Goal: Task Accomplishment & Management: Use online tool/utility

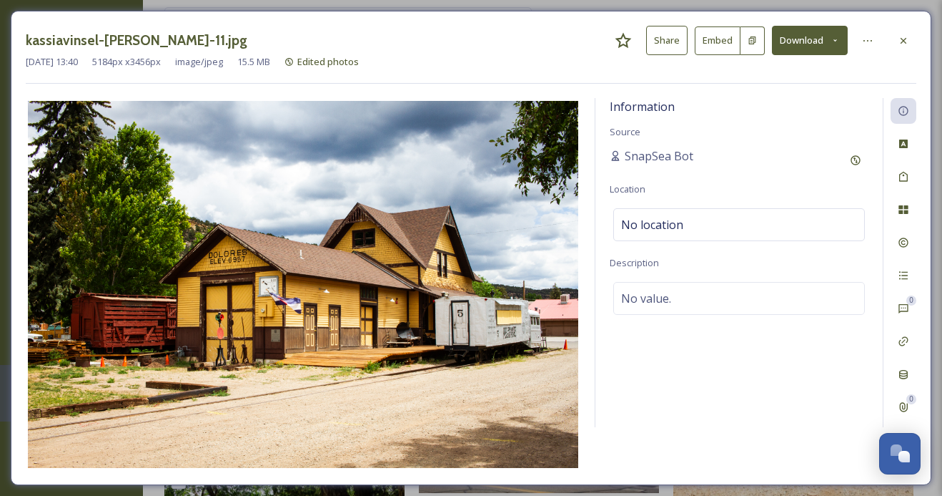
click at [907, 41] on icon at bounding box center [903, 40] width 11 height 11
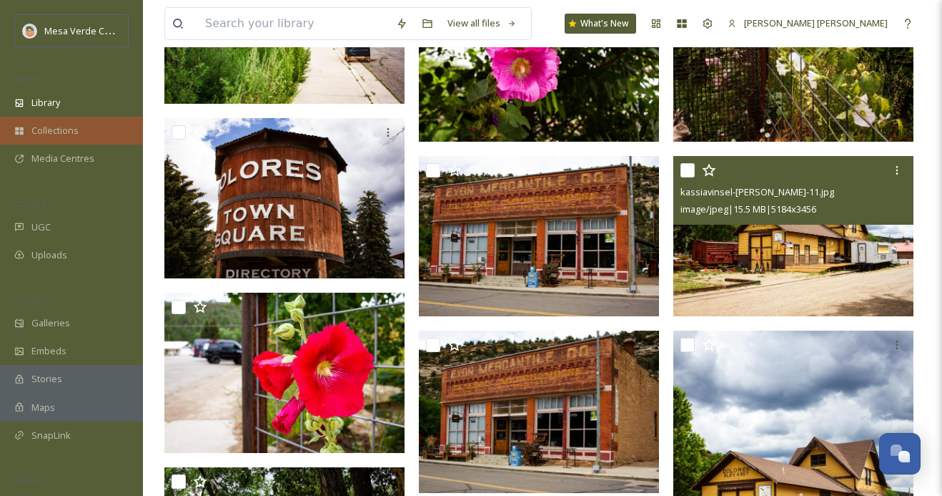
click at [77, 131] on span "Collections" at bounding box center [54, 131] width 47 height 14
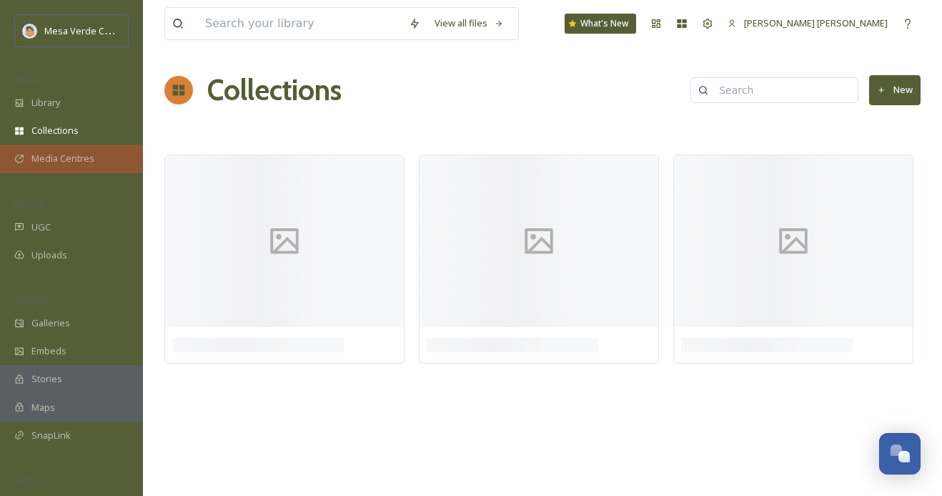
click at [82, 159] on span "Media Centres" at bounding box center [62, 159] width 63 height 14
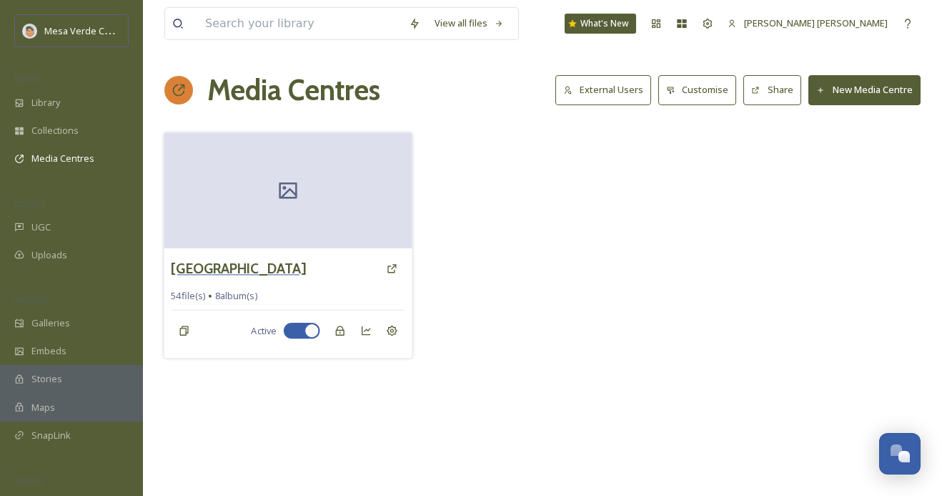
click at [306, 270] on h3 "[GEOGRAPHIC_DATA]" at bounding box center [238, 268] width 135 height 21
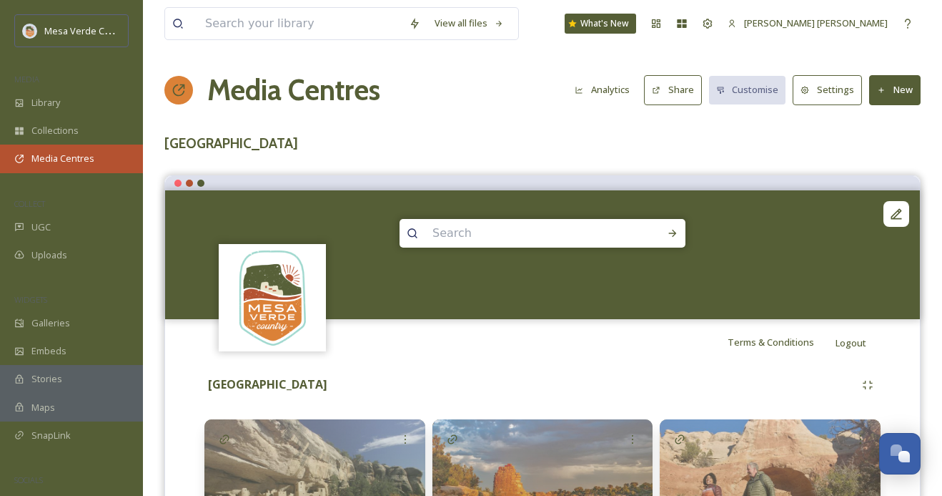
click at [74, 165] on div "Media Centres" at bounding box center [71, 158] width 143 height 28
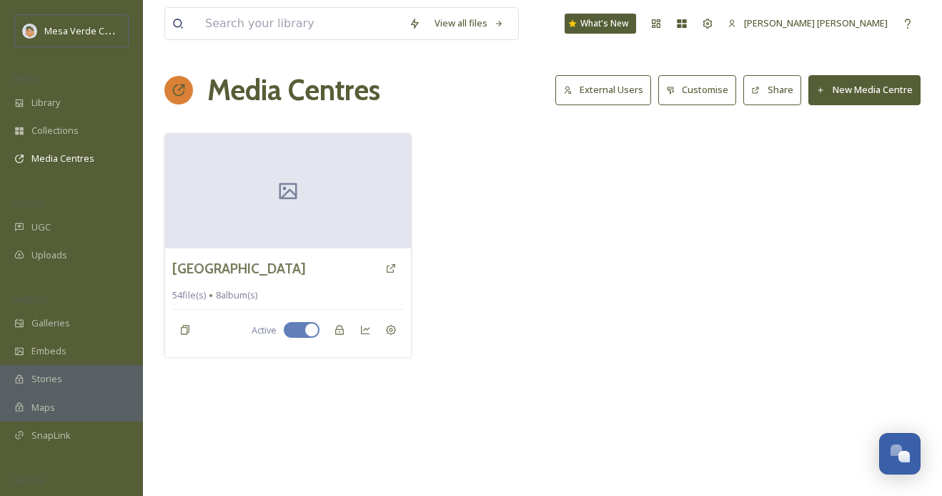
click at [830, 95] on button "New Media Centre" at bounding box center [865, 89] width 112 height 29
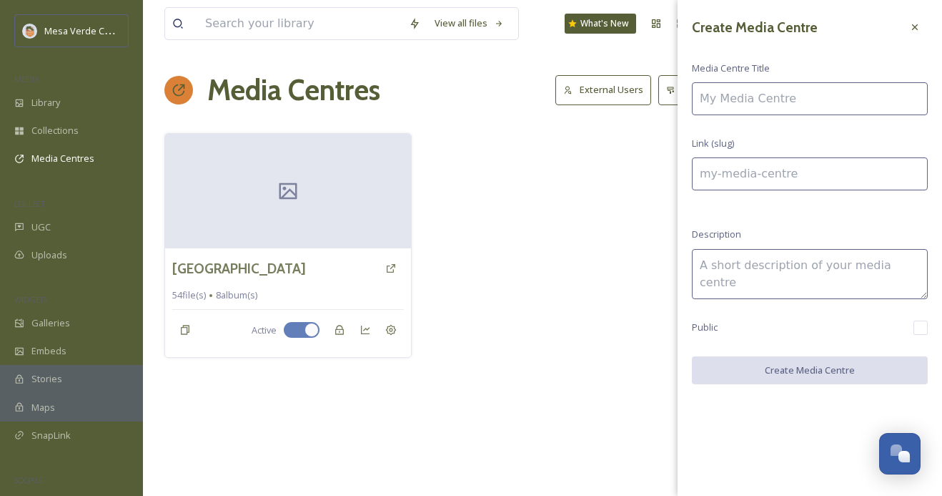
click at [819, 99] on input at bounding box center [810, 98] width 236 height 33
type input "S"
type input "s"
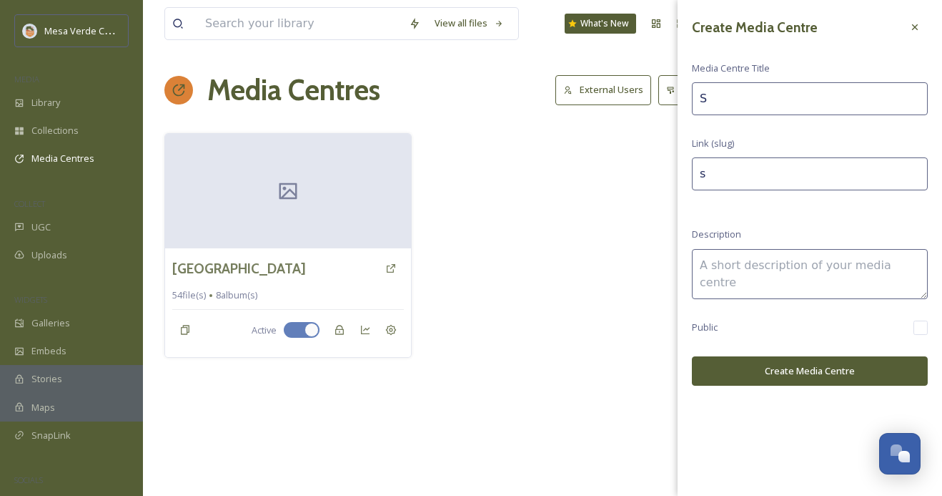
type input "Sn"
type input "sn"
type input "Sna"
type input "sna"
type input "Snap"
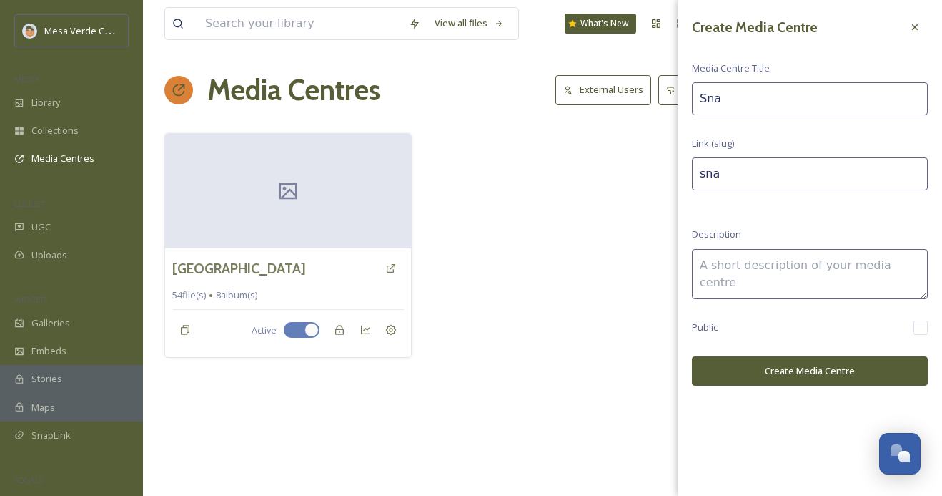
type input "snap"
type input "SnapS"
type input "snaps"
type input "SnapSe"
type input "snapse"
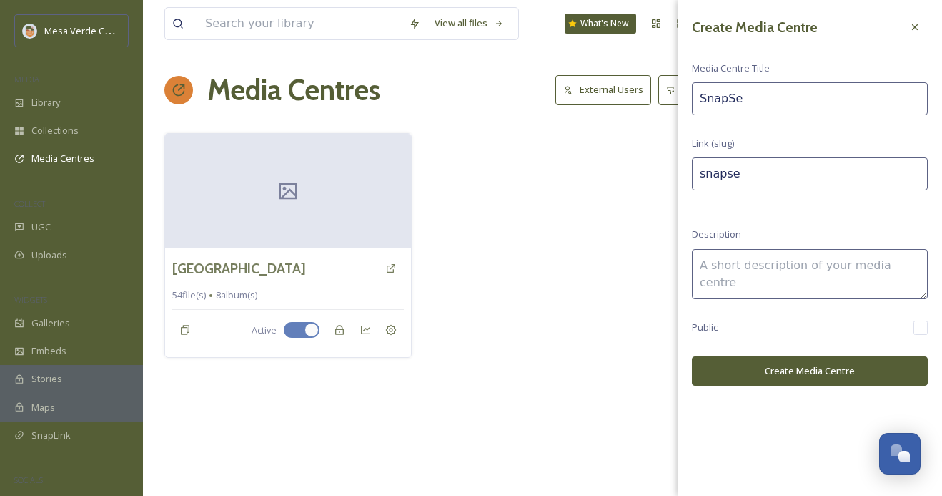
type input "SnapSea"
type input "snapsea"
type input "SnapSea"
type input "snapsea-"
type input "SnapSea P"
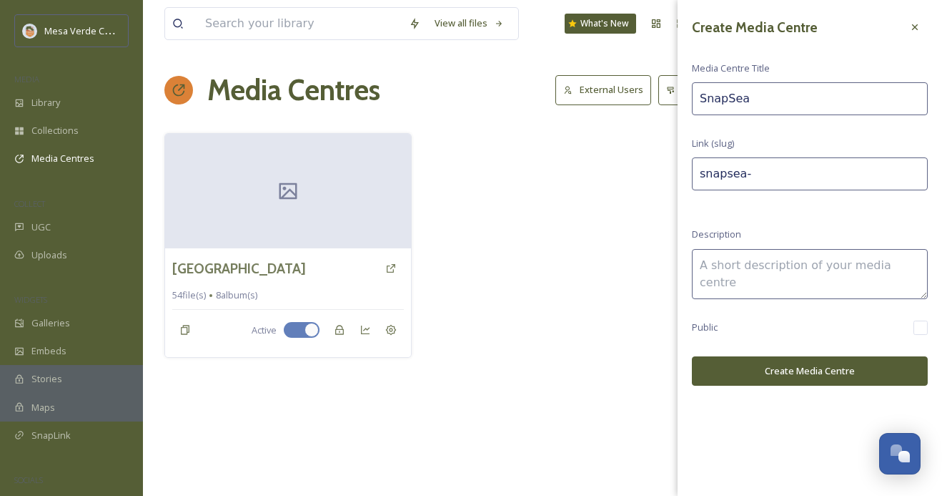
type input "snapsea-p"
type input "SnapSea Ph"
type input "snapsea-ph"
type input "SnapSea Pho"
type input "snapsea-pho"
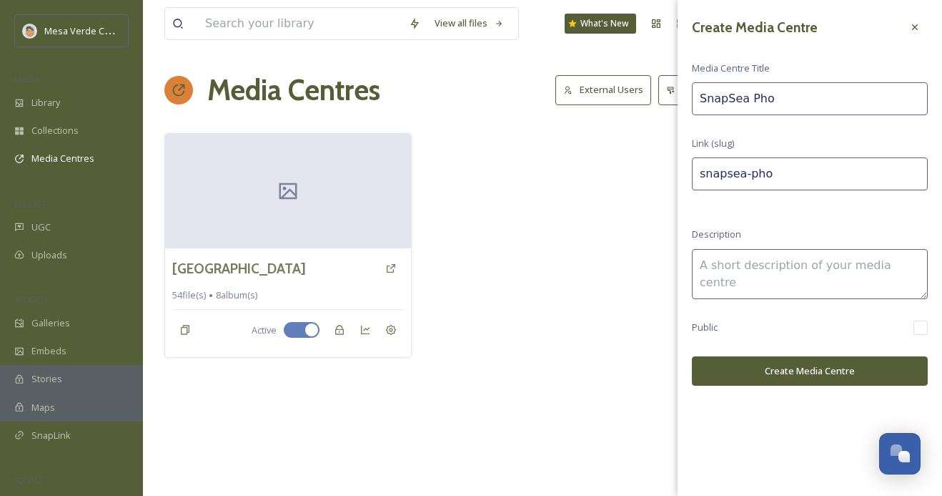
type input "SnapSea Phot"
type input "snapsea-phot"
type input "SnapSea Photo"
type input "snapsea-photo"
type input "SnapSea Photo"
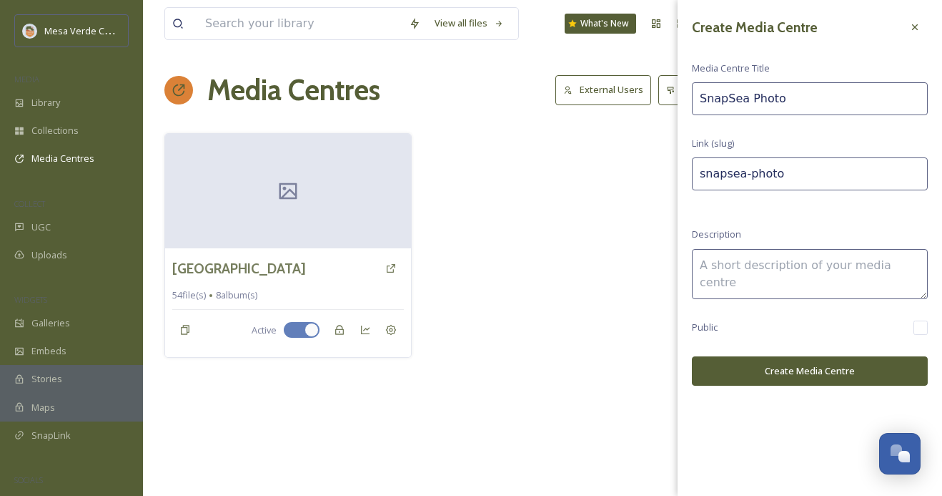
type input "snapsea-photo-"
type input "SnapSea Photo C"
type input "snapsea-photo-c"
type input "SnapSea Photo Co"
type input "snapsea-photo-co"
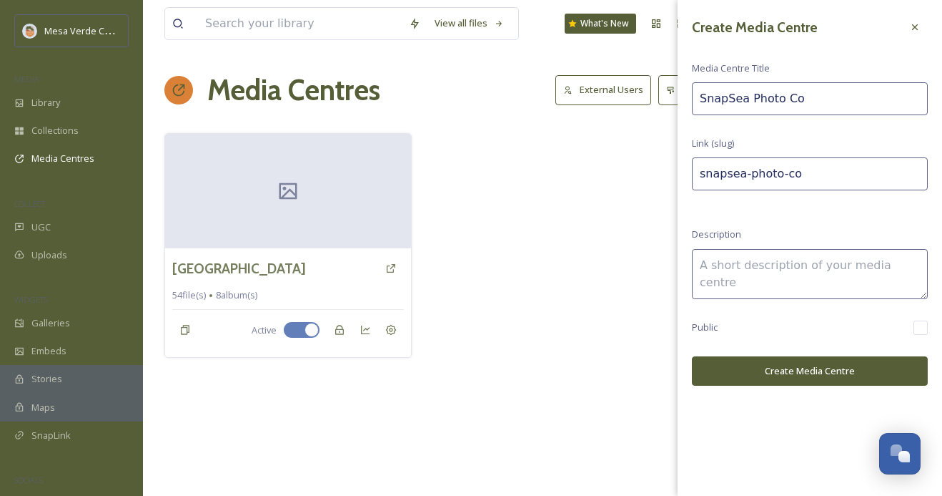
type input "SnapSea Photo Con"
type input "snapsea-photo-con"
type input "SnapSea Photo Cont"
type input "snapsea-photo-cont"
type input "SnapSea Photo Conte"
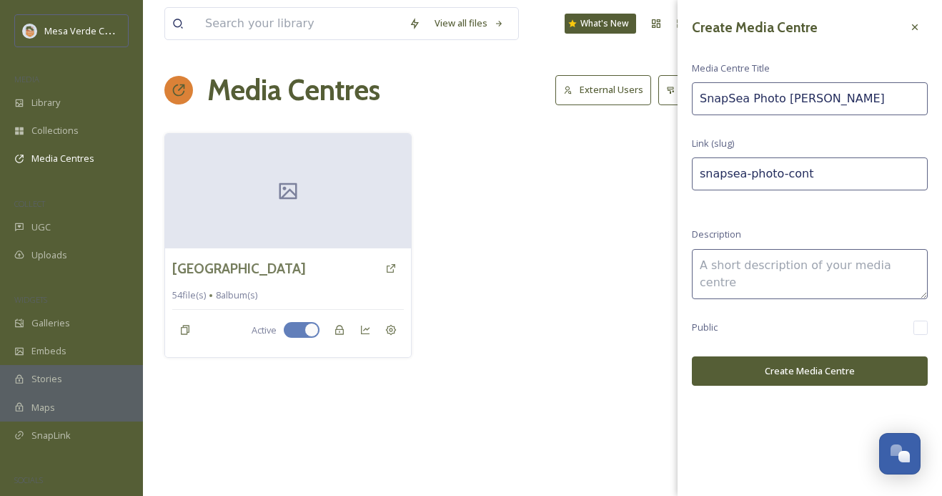
type input "snapsea-photo-conte"
type input "SnapSea Photo Contes"
type input "snapsea-photo-contes"
type input "SnapSea Photo Contest"
type input "snapsea-photo-contest"
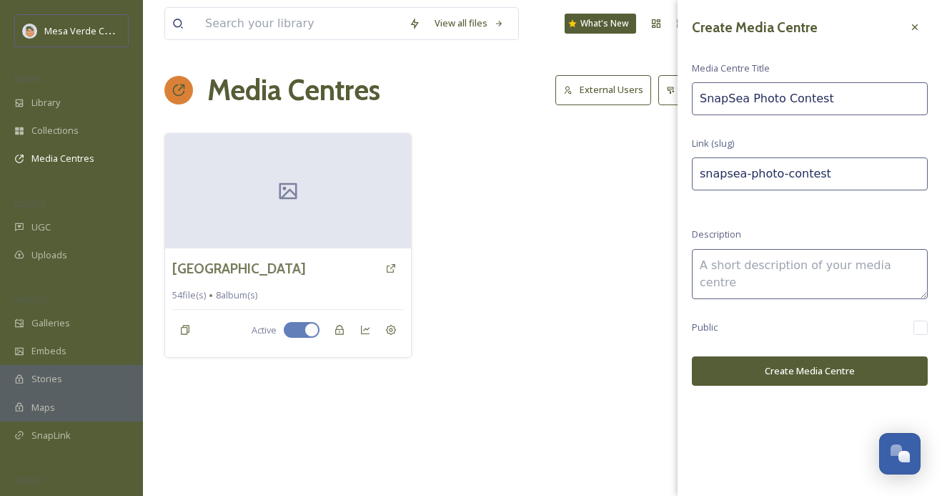
type input "SnapSea Photo Contest"
click at [743, 362] on button "Create Media Centre" at bounding box center [810, 370] width 236 height 29
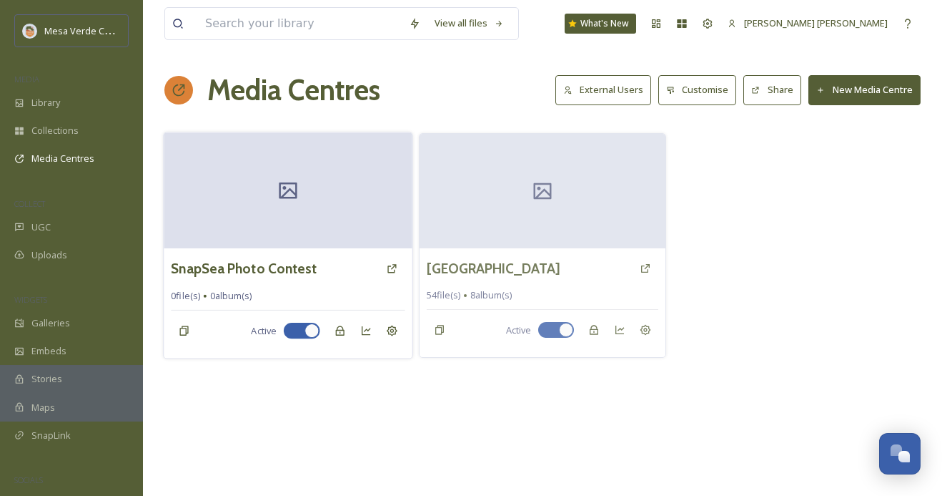
click at [268, 300] on div "0 file(s) 0 album(s)" at bounding box center [288, 296] width 234 height 14
click at [302, 269] on h3 "SnapSea Photo Contest" at bounding box center [244, 268] width 146 height 21
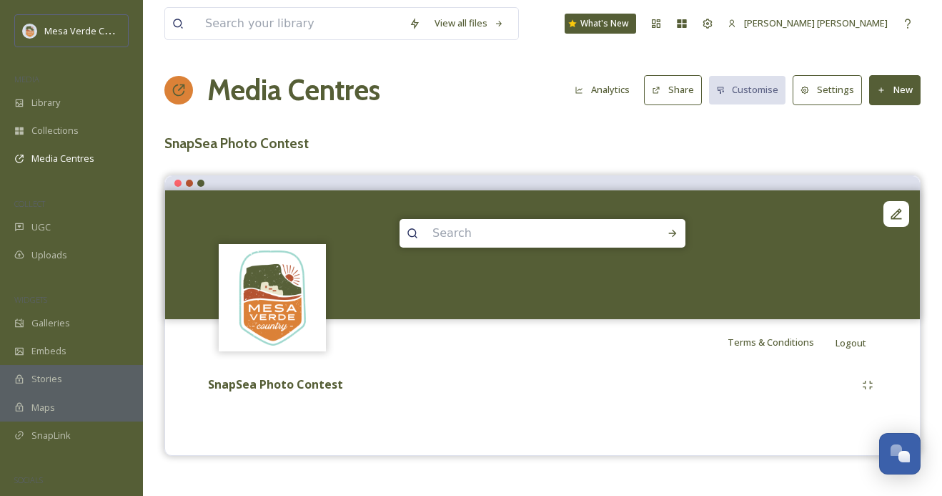
click at [824, 101] on button "Settings" at bounding box center [827, 89] width 69 height 29
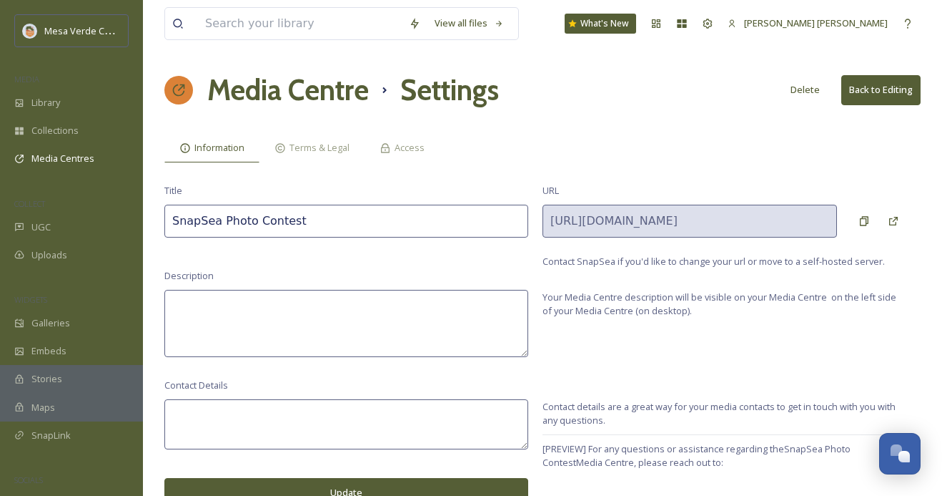
scroll to position [9, 0]
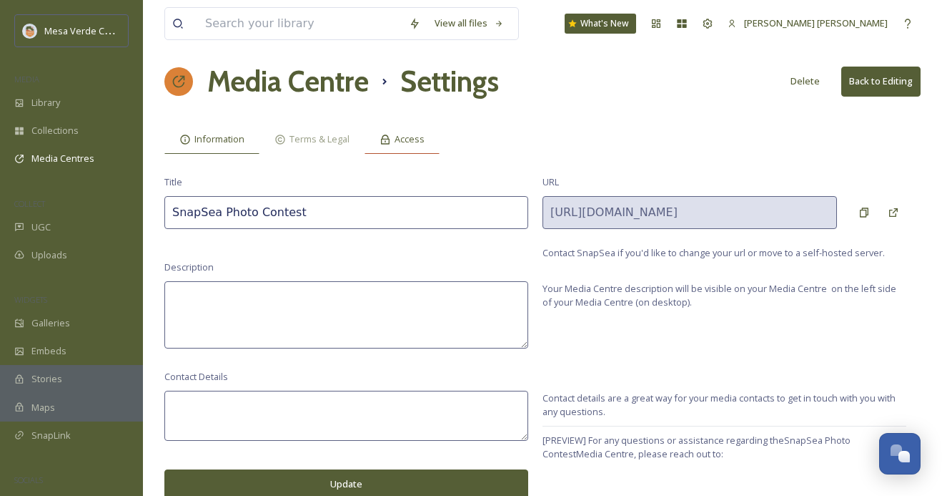
click at [403, 144] on span "Access" at bounding box center [410, 139] width 30 height 14
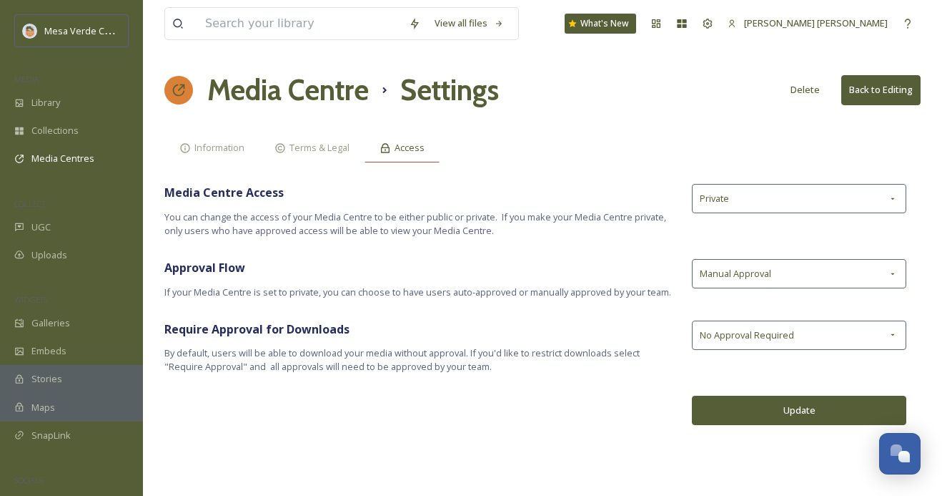
scroll to position [0, 0]
click at [881, 86] on button "Back to Editing" at bounding box center [881, 89] width 79 height 29
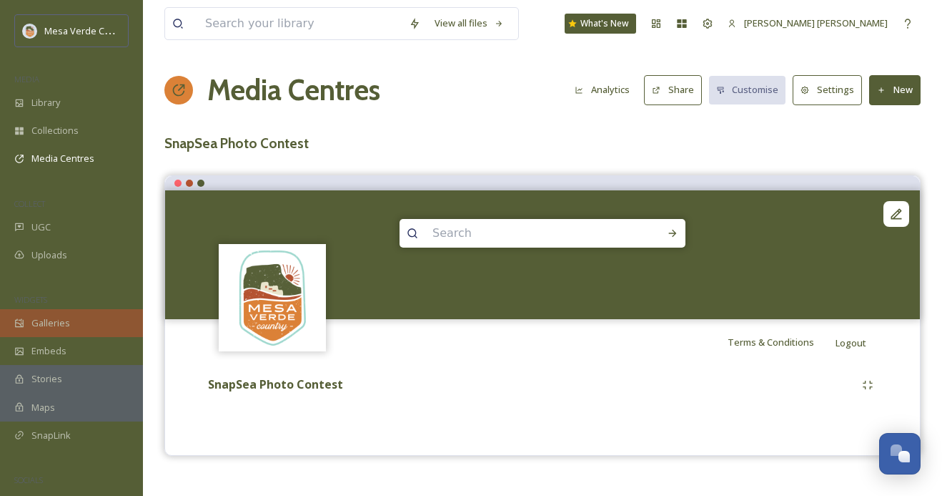
click at [53, 325] on span "Galleries" at bounding box center [50, 323] width 39 height 14
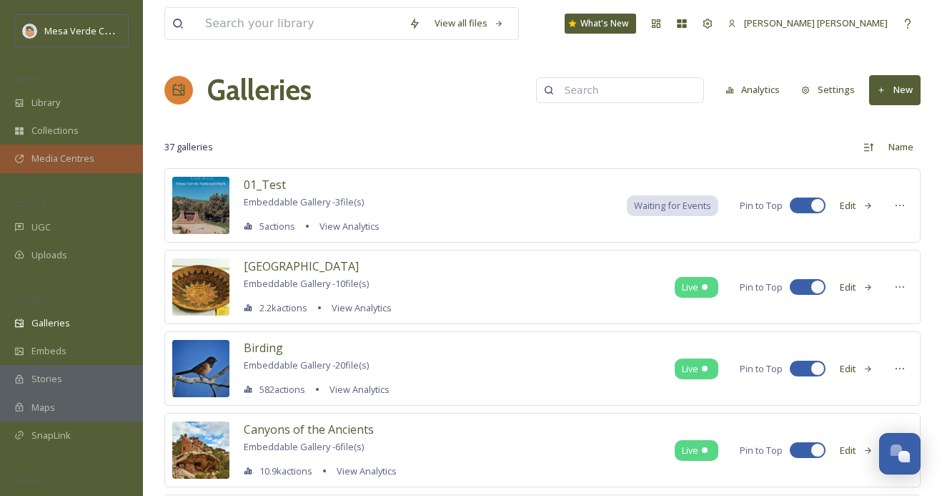
click at [87, 154] on span "Media Centres" at bounding box center [62, 159] width 63 height 14
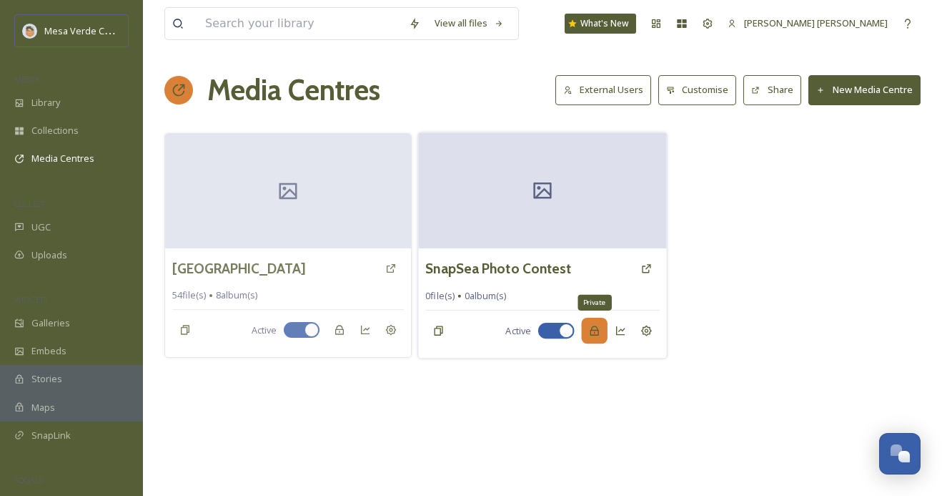
click at [593, 328] on icon at bounding box center [594, 330] width 11 height 11
click at [644, 326] on icon at bounding box center [646, 330] width 11 height 11
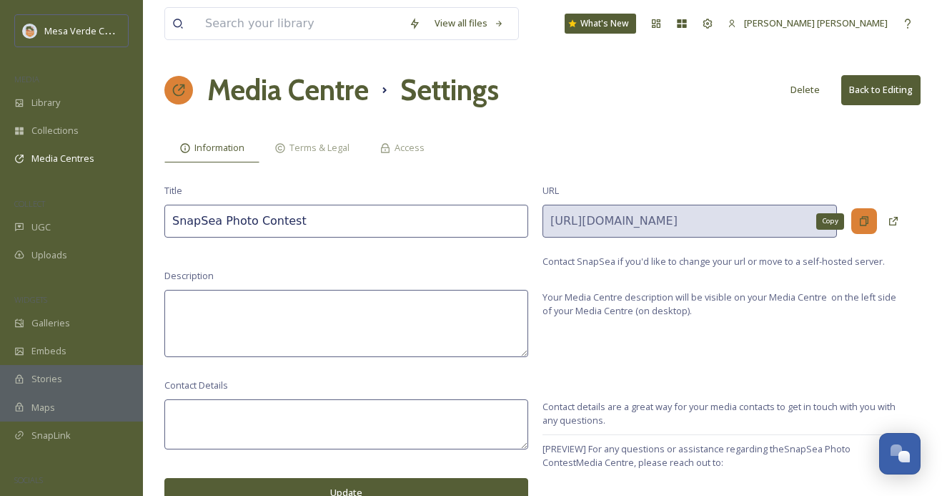
click at [865, 222] on icon at bounding box center [864, 220] width 11 height 11
click at [68, 106] on div "Library" at bounding box center [71, 103] width 143 height 28
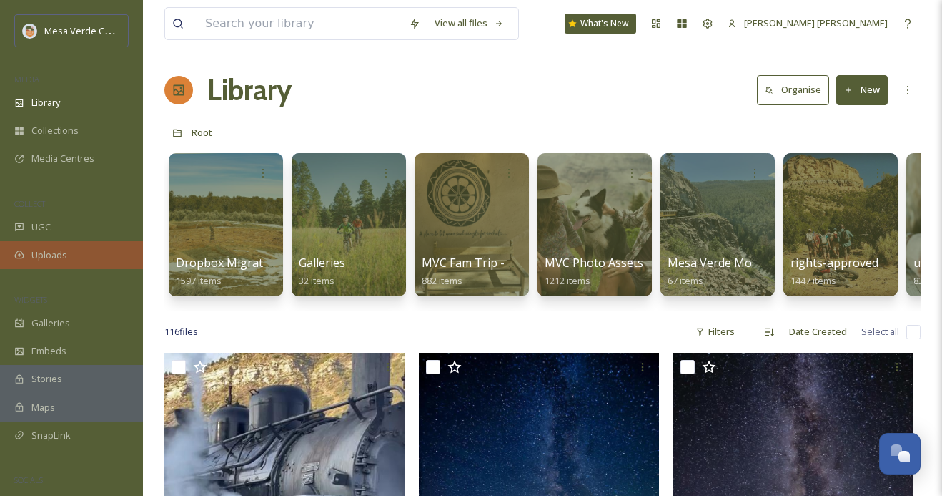
click at [78, 250] on div "Uploads" at bounding box center [71, 255] width 143 height 28
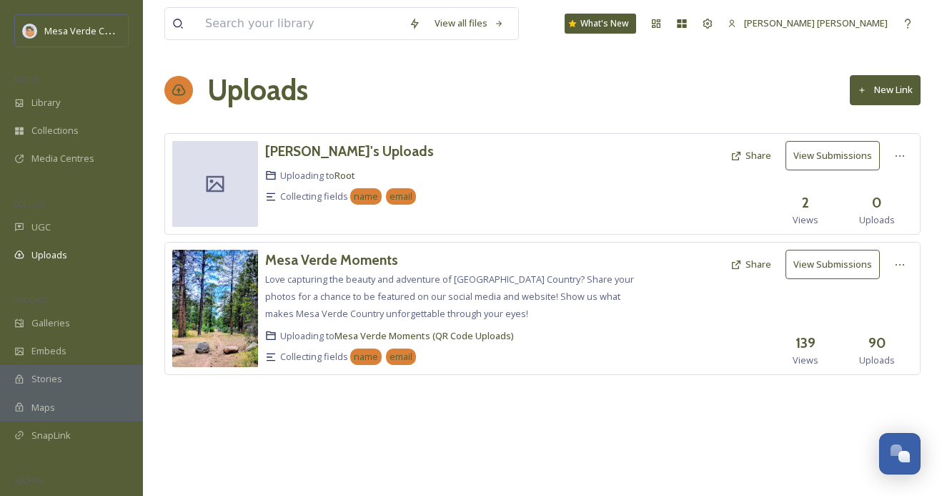
click at [865, 86] on icon at bounding box center [862, 90] width 9 height 9
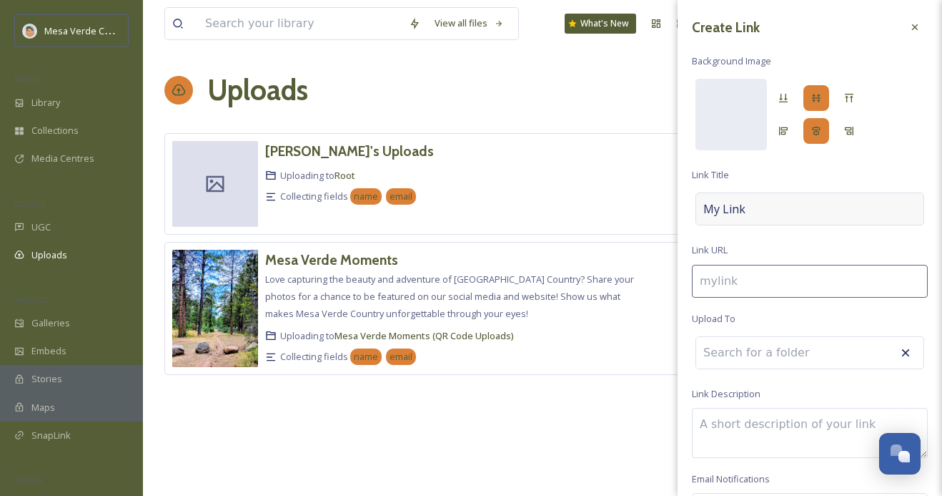
click at [751, 209] on div "My Link" at bounding box center [810, 208] width 229 height 33
type input "local-lens-photo--video-contest"
type input "Local Lens Photo & Video Contest"
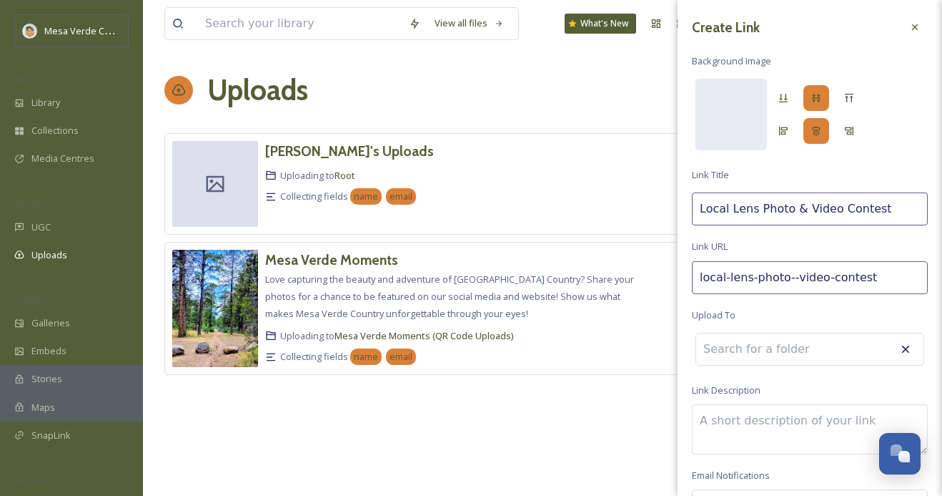
click at [778, 353] on input at bounding box center [774, 348] width 157 height 31
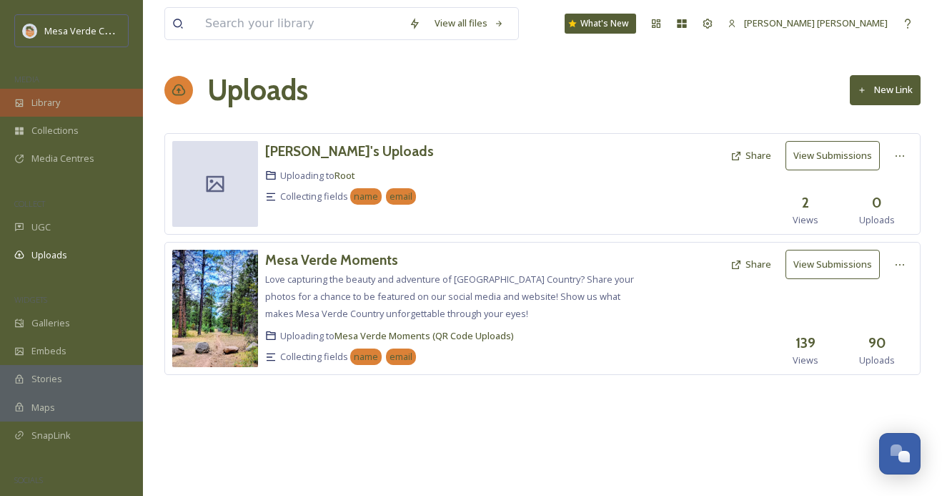
click at [72, 103] on div "Library" at bounding box center [71, 103] width 143 height 28
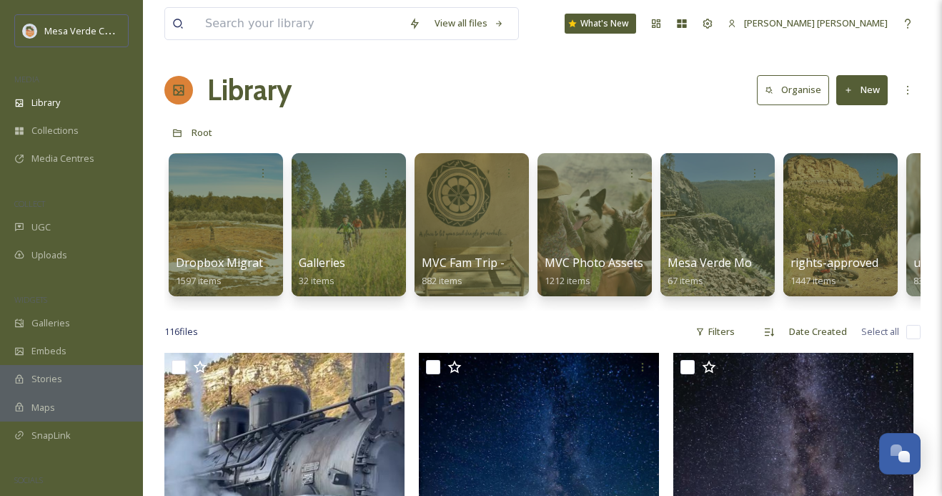
click at [859, 94] on button "New" at bounding box center [862, 89] width 51 height 29
click at [832, 174] on span "Folder" at bounding box center [845, 179] width 27 height 14
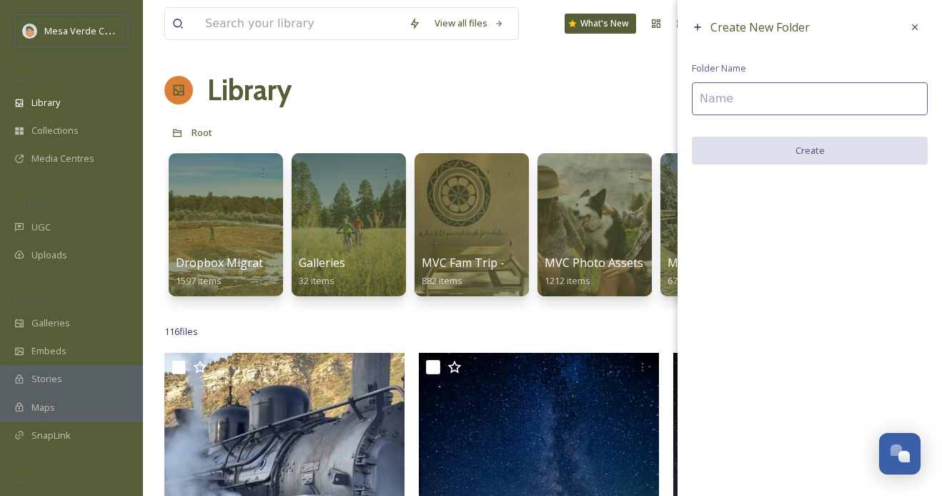
click at [735, 91] on input at bounding box center [810, 98] width 236 height 33
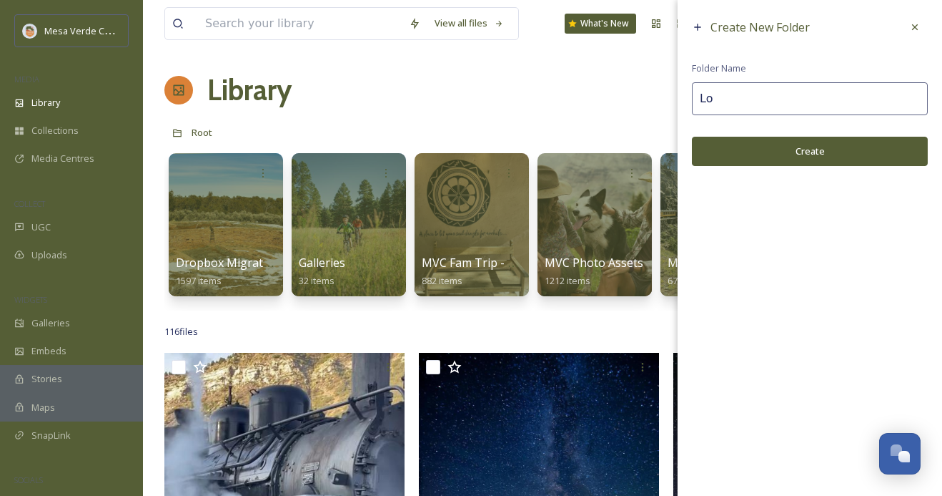
type input "L"
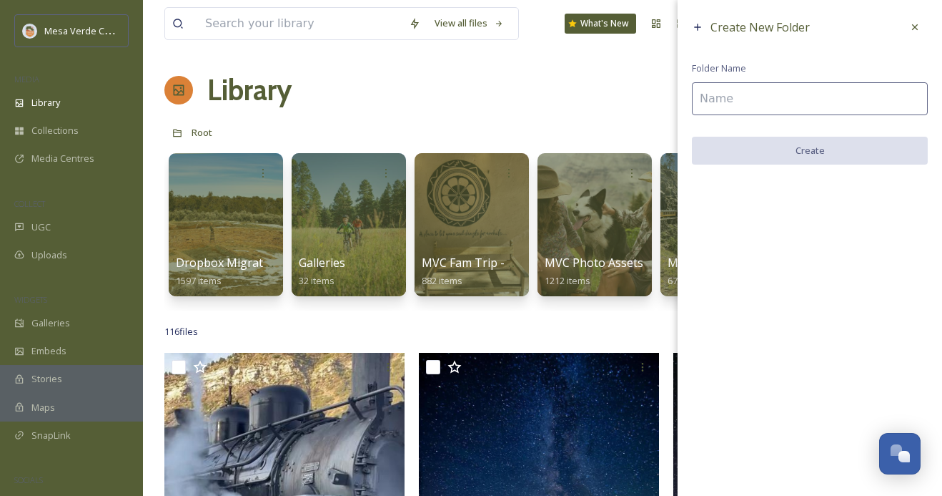
paste input "Local Lens Photo & Video Contest"
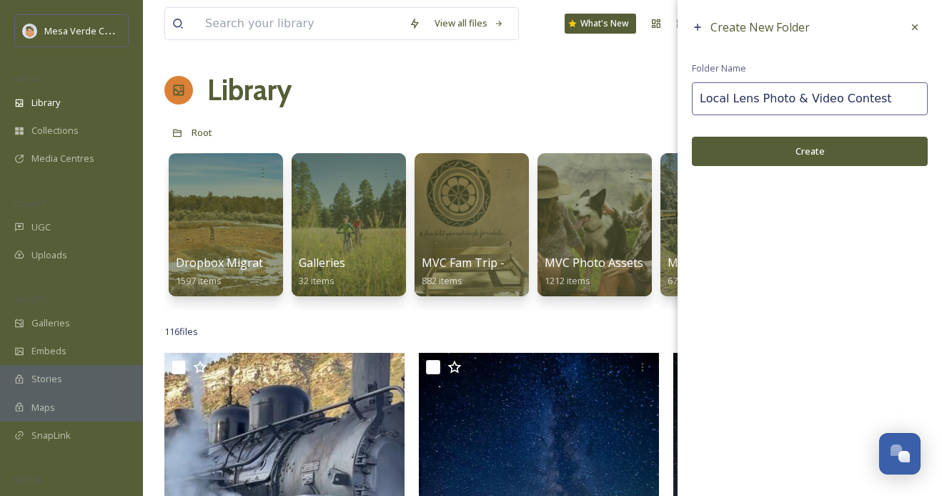
type input "Local Lens Photo & Video Contest"
click at [770, 151] on button "Create" at bounding box center [810, 151] width 236 height 29
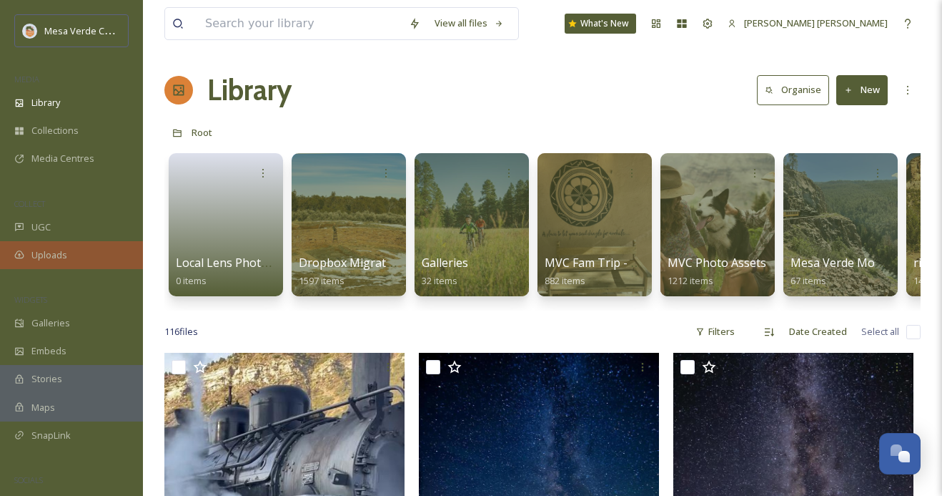
click at [56, 250] on span "Uploads" at bounding box center [49, 255] width 36 height 14
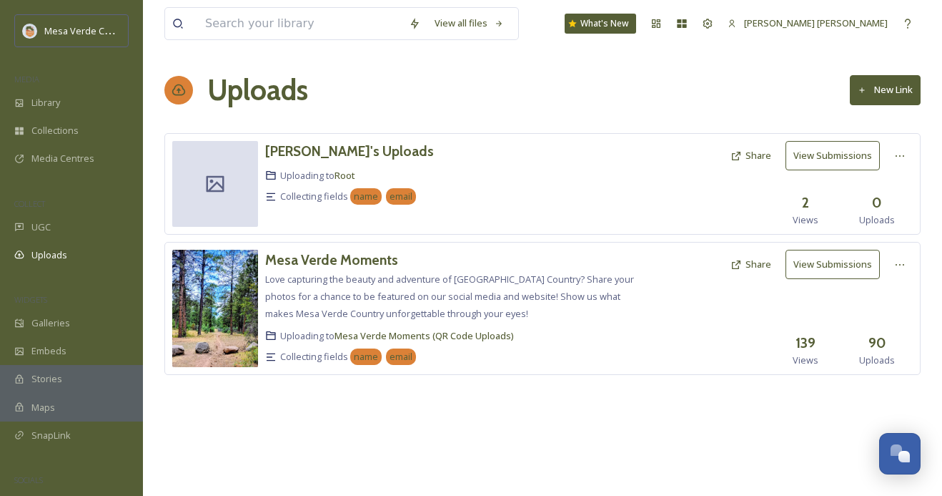
click at [902, 95] on button "New Link" at bounding box center [885, 89] width 71 height 29
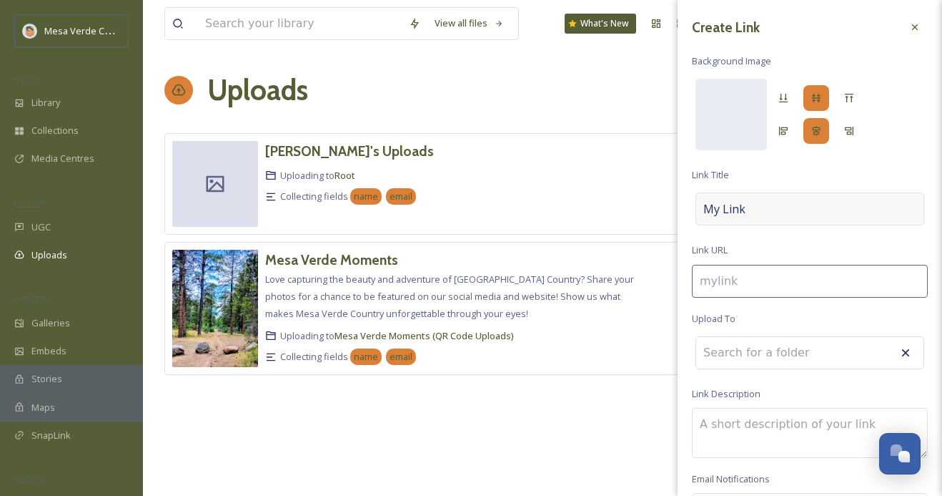
click at [761, 212] on div "My Link" at bounding box center [810, 208] width 229 height 33
type input "local-lens-photo--video-contest"
type input "Local Lens Photo & Video Contest"
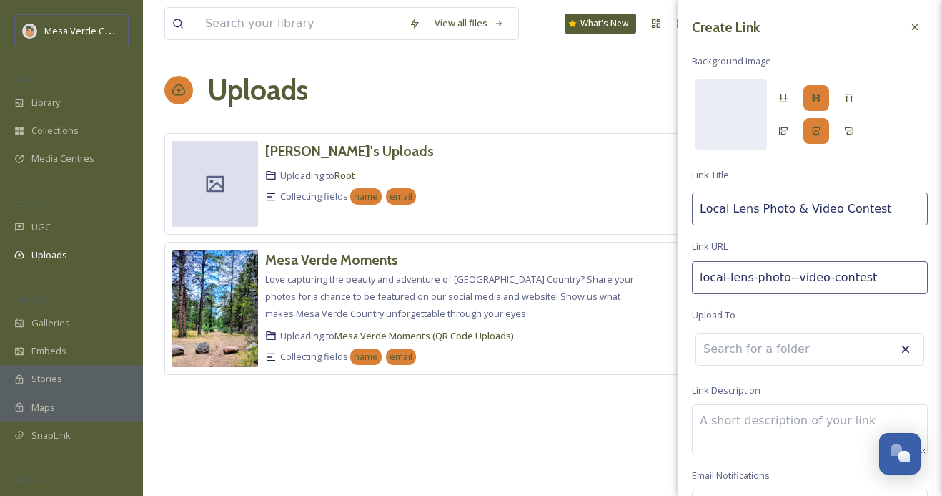
click at [757, 353] on input at bounding box center [774, 348] width 157 height 31
paste input "Local Lens Photo & Video Contest"
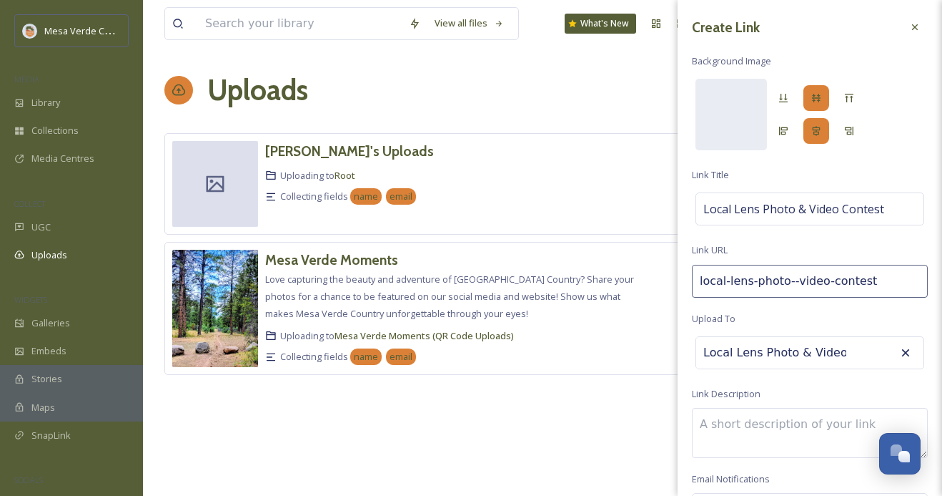
scroll to position [0, 49]
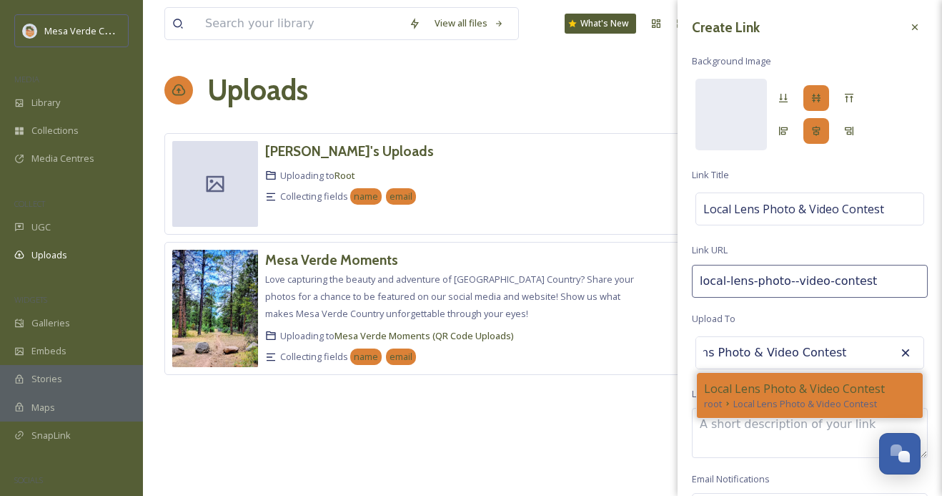
type input "Local Lens Photo & Video Contest"
click at [772, 393] on span "Local Lens Photo & Video Contest" at bounding box center [794, 388] width 181 height 17
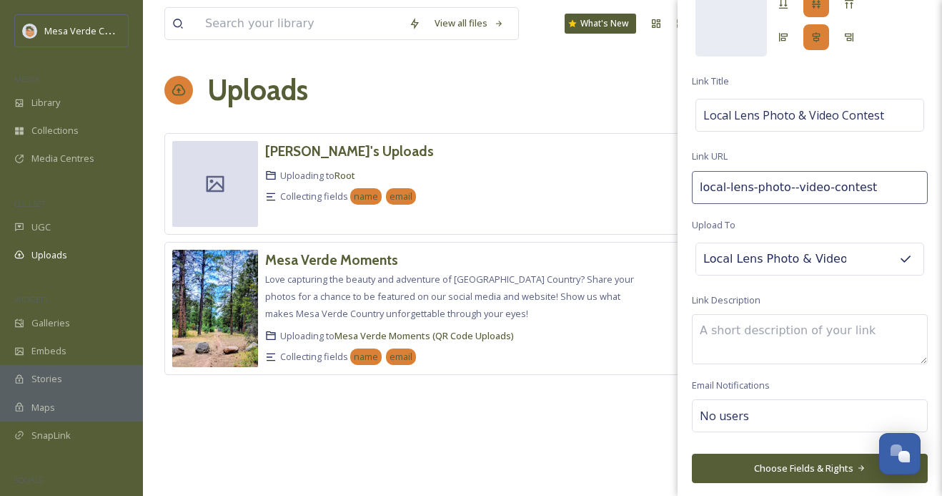
scroll to position [93, 0]
click at [778, 465] on button "Choose Fields & Rights" at bounding box center [810, 468] width 236 height 29
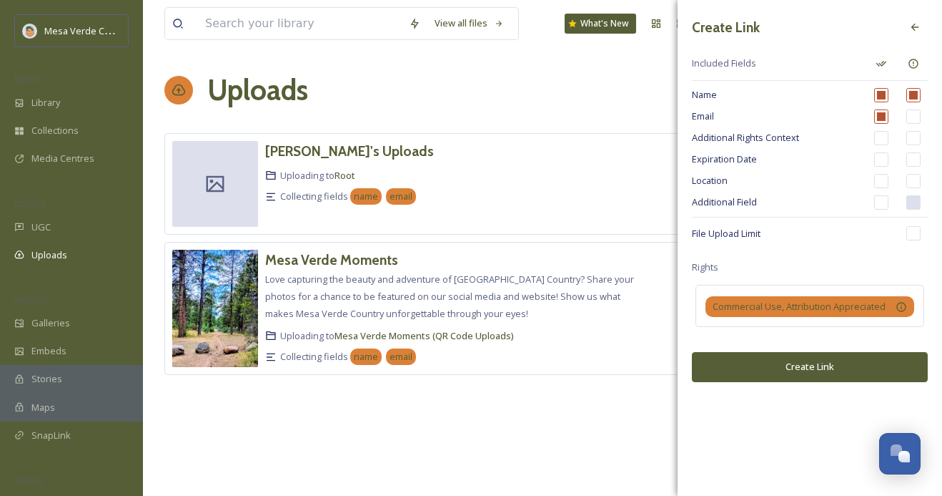
click at [911, 137] on input "checkbox" at bounding box center [914, 138] width 14 height 14
checkbox input "true"
click at [882, 138] on input "checkbox" at bounding box center [881, 138] width 14 height 14
checkbox input "false"
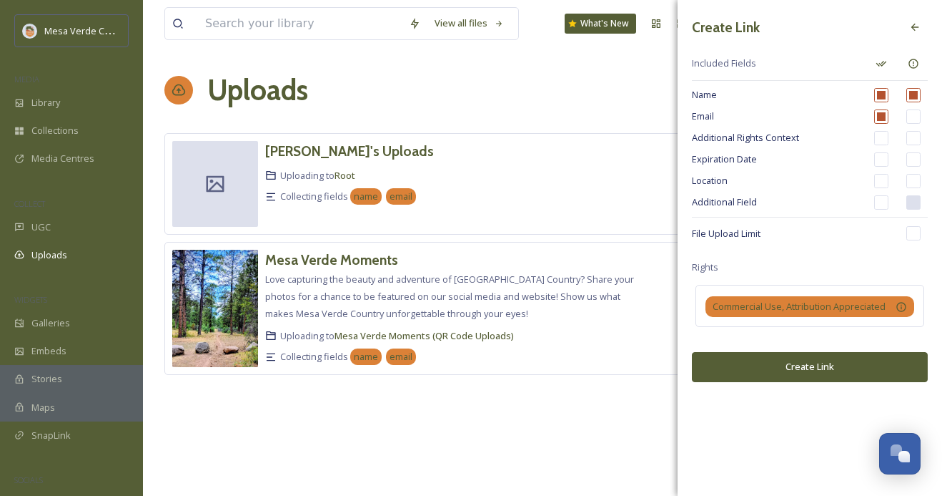
click at [882, 201] on input "checkbox" at bounding box center [881, 202] width 14 height 14
checkbox input "true"
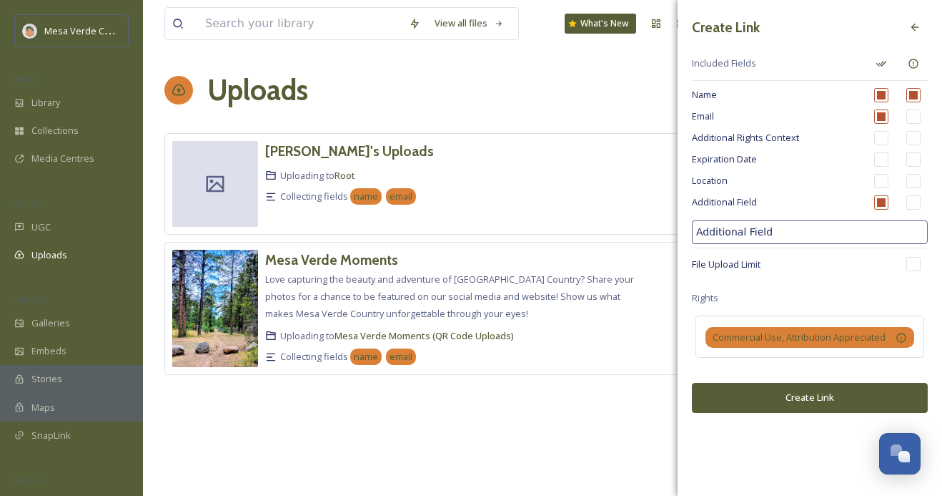
click at [882, 227] on input "Additional Field" at bounding box center [810, 232] width 236 height 24
drag, startPoint x: 772, startPoint y: 234, endPoint x: 685, endPoint y: 233, distance: 86.5
click at [685, 233] on div "Create Link Included Fields Name Email Additional Rights Context Expiration Dat…" at bounding box center [810, 213] width 265 height 427
type input "Photo / Video Description"
click at [915, 265] on input "checkbox" at bounding box center [914, 264] width 14 height 14
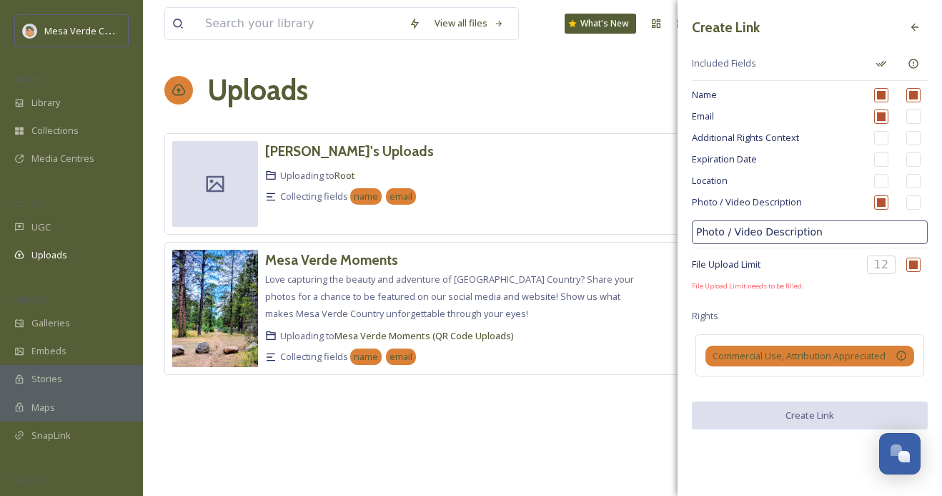
click at [889, 265] on input at bounding box center [881, 264] width 29 height 19
click at [917, 267] on input "checkbox" at bounding box center [914, 264] width 14 height 14
checkbox input "false"
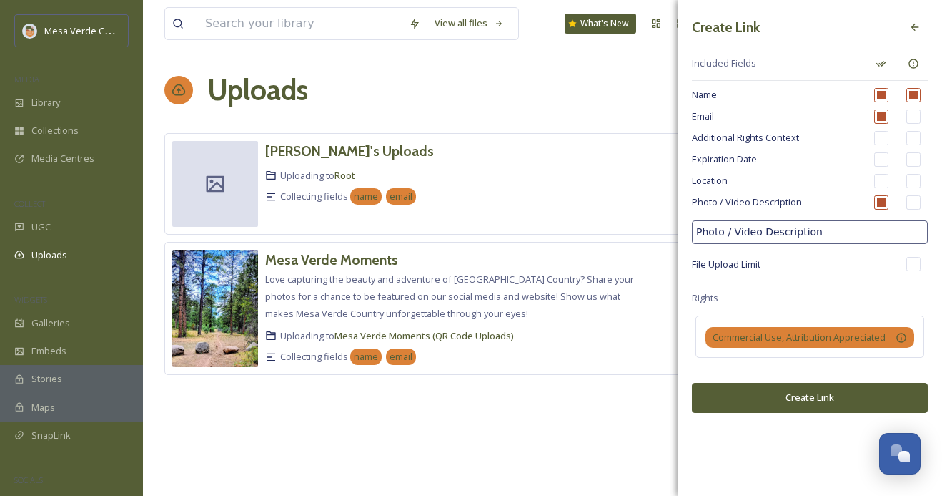
click at [810, 399] on button "Create Link" at bounding box center [810, 397] width 236 height 29
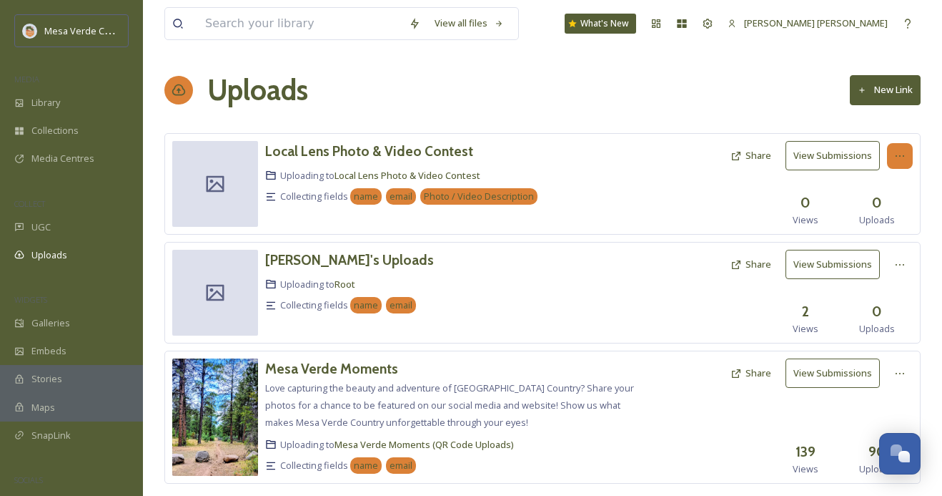
click at [893, 154] on div at bounding box center [900, 156] width 26 height 26
click at [880, 186] on span "View Link" at bounding box center [885, 187] width 40 height 14
